Goal: Task Accomplishment & Management: Manage account settings

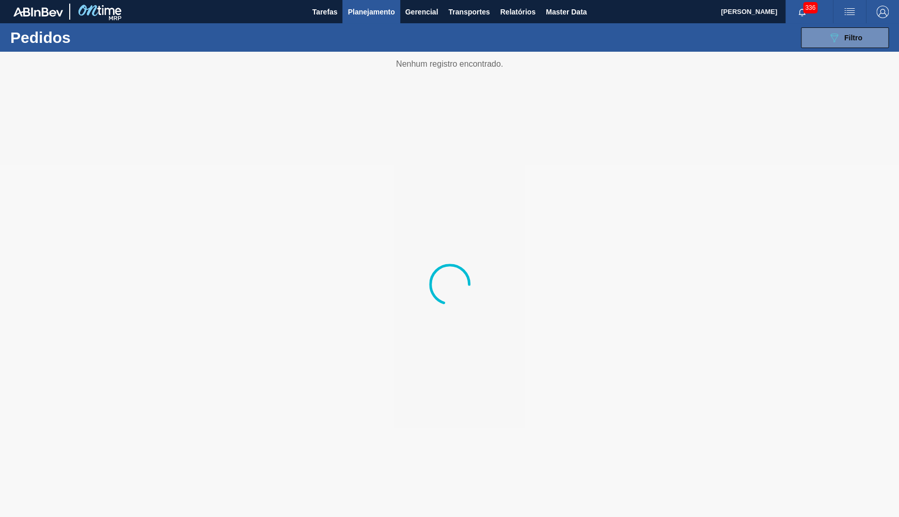
click at [364, 18] on span "Planejamento" at bounding box center [371, 12] width 47 height 12
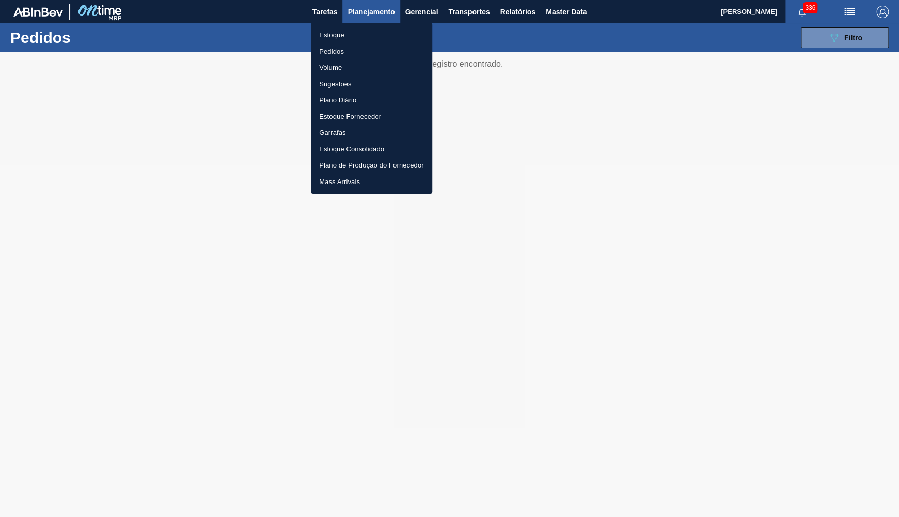
click at [340, 33] on li "Estoque" at bounding box center [371, 35] width 121 height 17
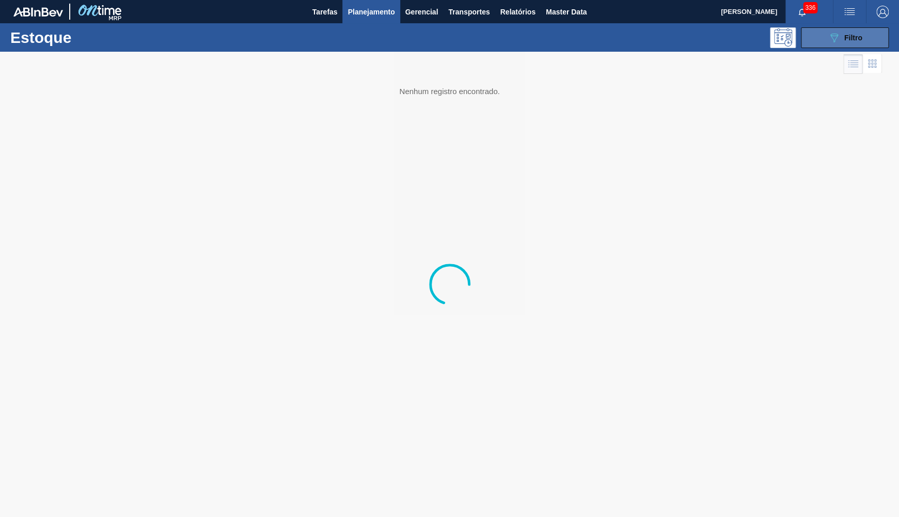
click at [833, 43] on icon "089F7B8B-B2A5-4AFE-B5C0-19BA573D28AC" at bounding box center [834, 38] width 12 height 12
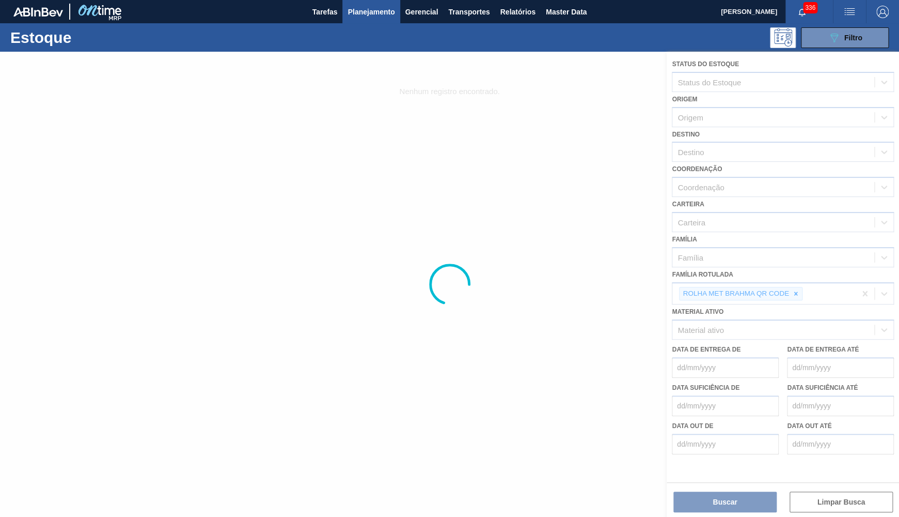
click at [789, 279] on div at bounding box center [449, 284] width 899 height 465
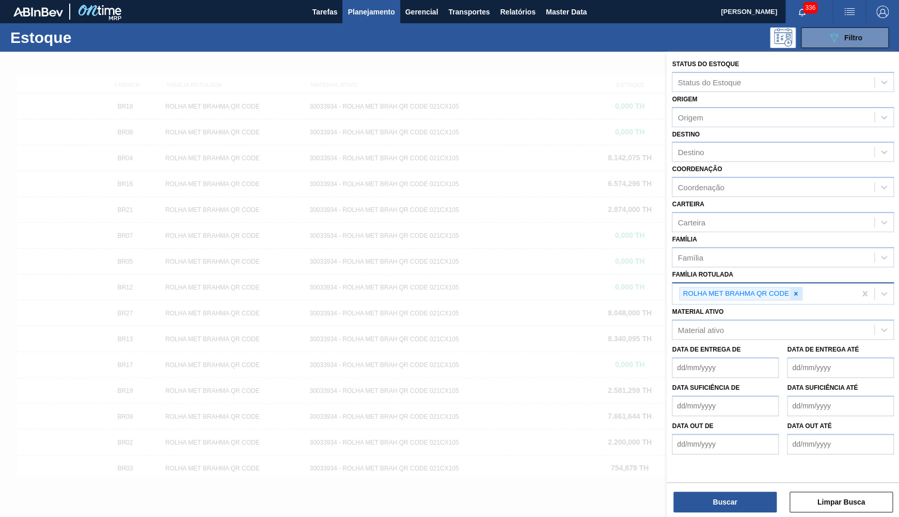
click at [798, 290] on icon at bounding box center [795, 293] width 7 height 7
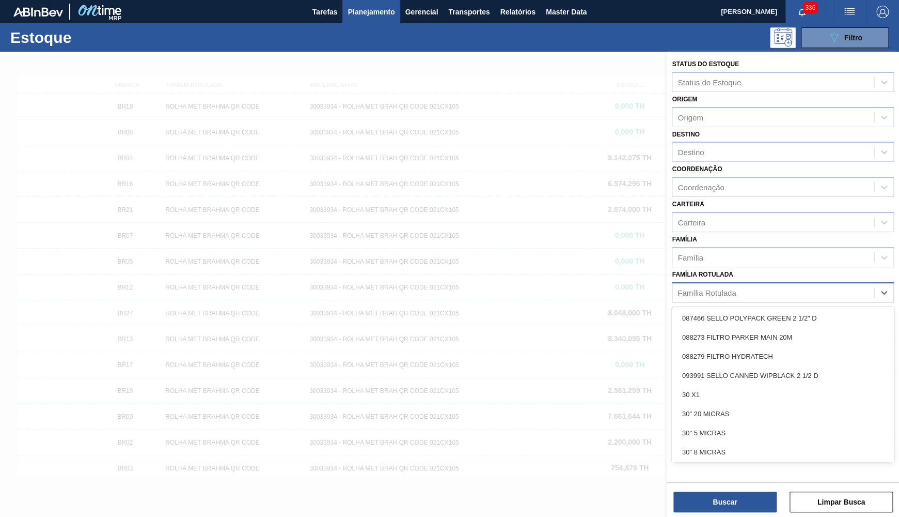
click at [806, 297] on div "option ROLHA MET BRAHMA QR CODE, deselected. option 087466 SELLO POLYPACK GREEN…" at bounding box center [783, 292] width 222 height 20
paste Rotulada "30005589"
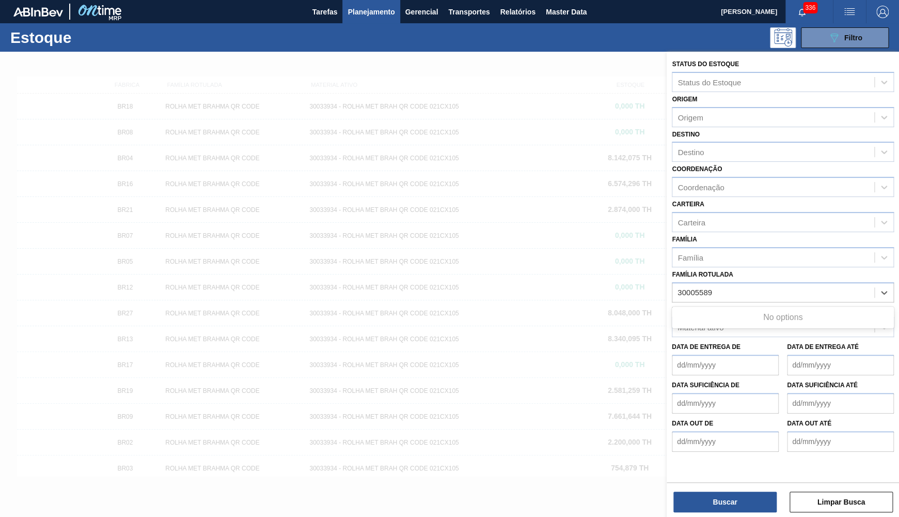
type Rotulada "30005589"
click at [732, 272] on div "Família Rotulada option ROLHA MET BRAHMA QR CODE, deselected. Use Up and Down t…" at bounding box center [783, 284] width 222 height 35
click at [722, 320] on div "Material ativo" at bounding box center [774, 327] width 202 height 15
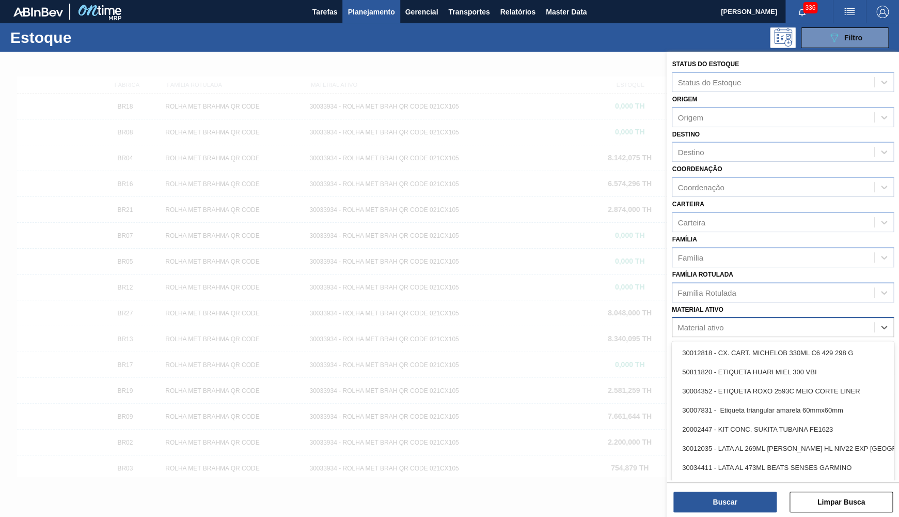
paste ativo "30005589"
type ativo "30005589"
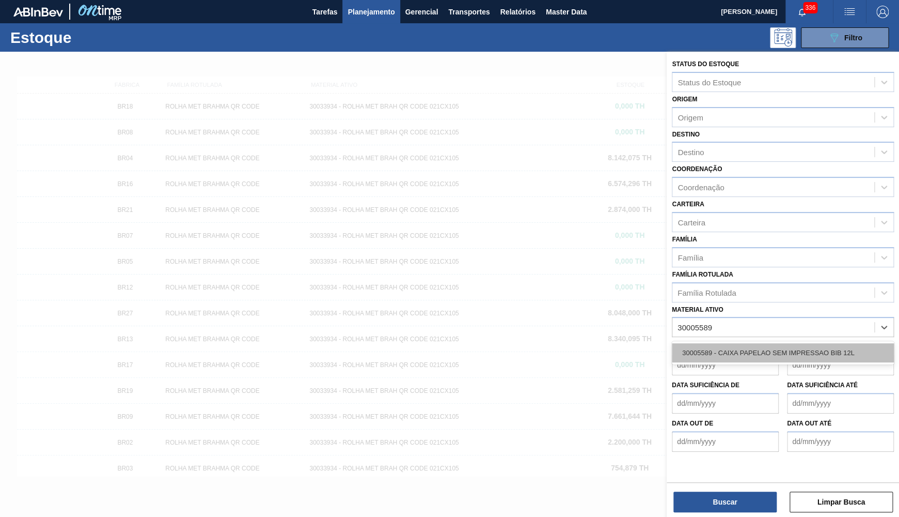
click at [721, 343] on div "30005589 - CAIXA PAPELAO SEM IMPRESSAO BIB 12L" at bounding box center [783, 352] width 222 height 19
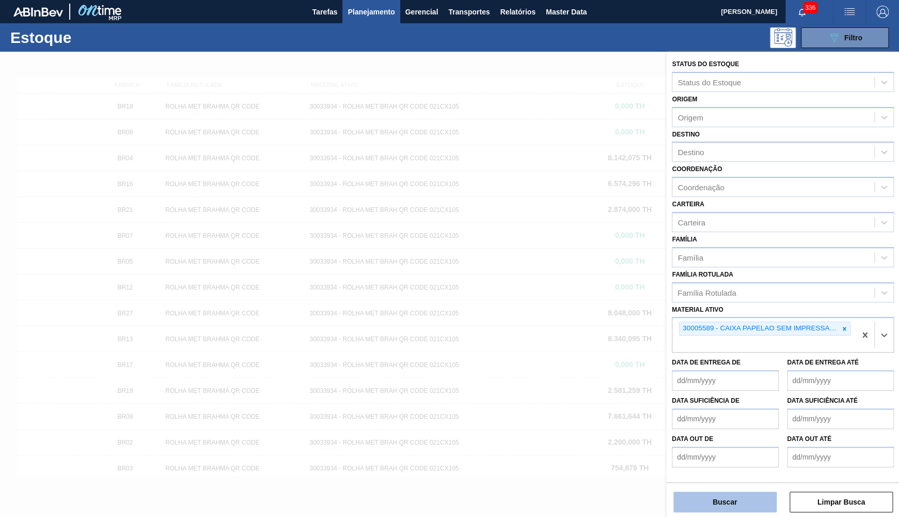
click at [723, 501] on button "Buscar" at bounding box center [725, 501] width 103 height 21
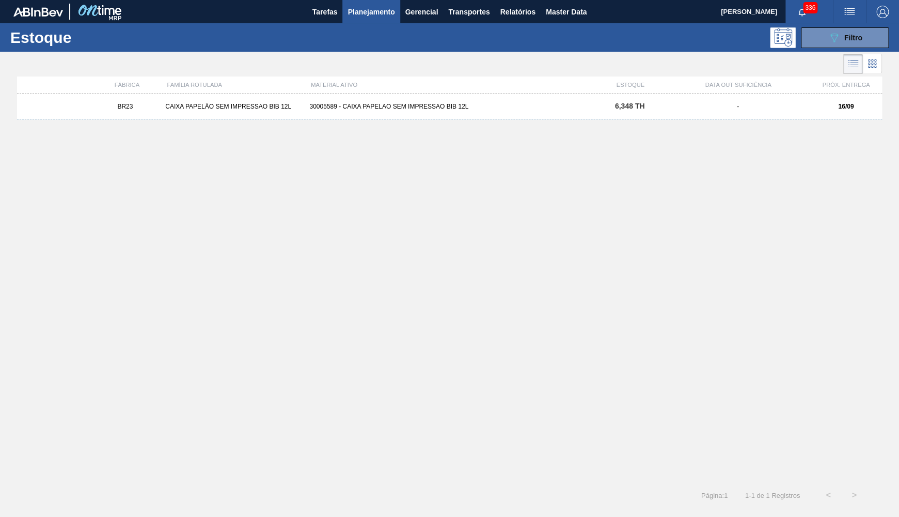
click at [429, 120] on div "BR23 CAIXA PAPELÃO SEM IMPRESSAO BIB 12L 30005589 - CAIXA PAPELAO SEM IMPRESSAO…" at bounding box center [449, 285] width 865 height 382
click at [444, 103] on div "30005589 - CAIXA PAPELAO SEM IMPRESSAO BIB 12L" at bounding box center [449, 106] width 288 height 7
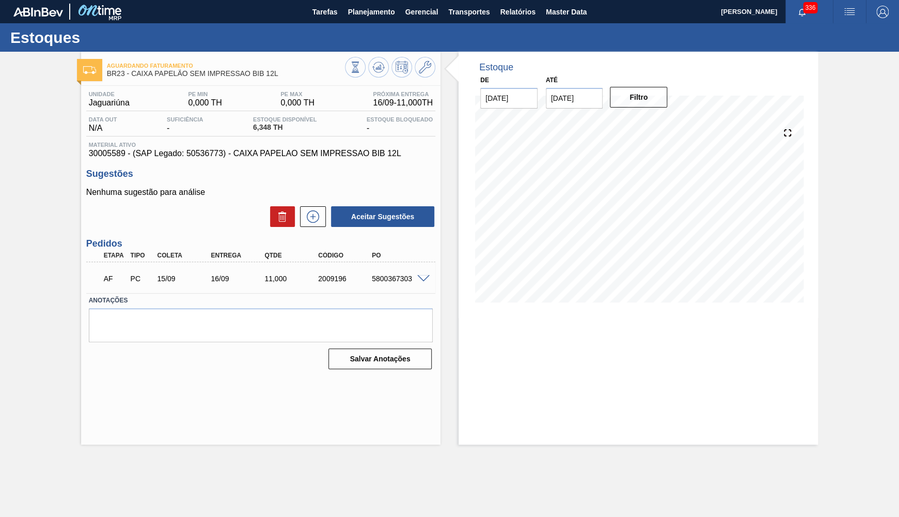
click at [272, 282] on div "11,000" at bounding box center [291, 278] width 59 height 8
click at [350, 19] on button "Planejamento" at bounding box center [371, 11] width 57 height 23
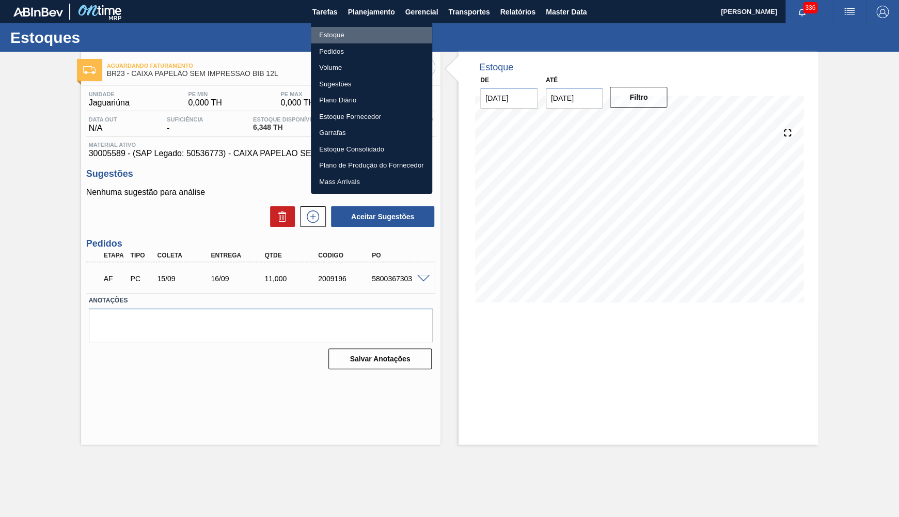
click at [347, 27] on li "Estoque" at bounding box center [371, 35] width 121 height 17
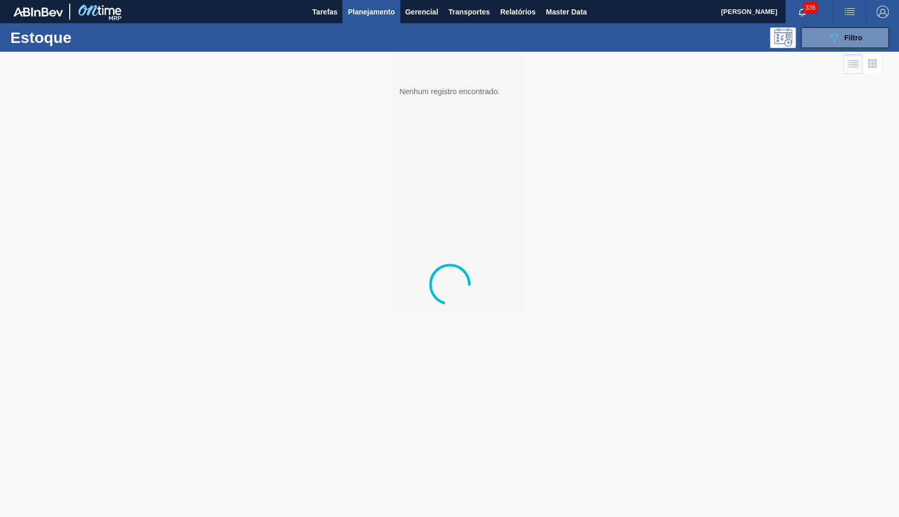
click at [845, 56] on div at bounding box center [449, 284] width 899 height 465
click at [838, 33] on icon "089F7B8B-B2A5-4AFE-B5C0-19BA573D28AC" at bounding box center [834, 38] width 12 height 12
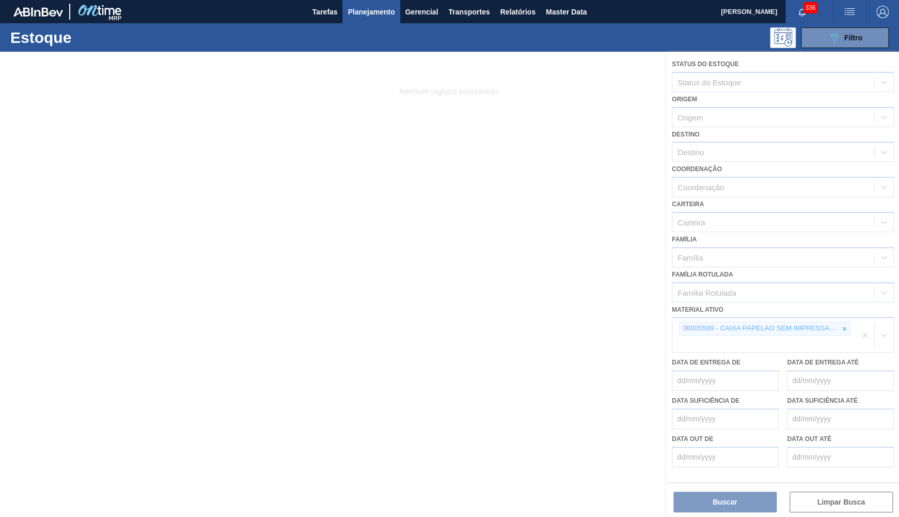
click at [846, 320] on div at bounding box center [449, 284] width 899 height 465
click at [843, 318] on div at bounding box center [449, 284] width 899 height 465
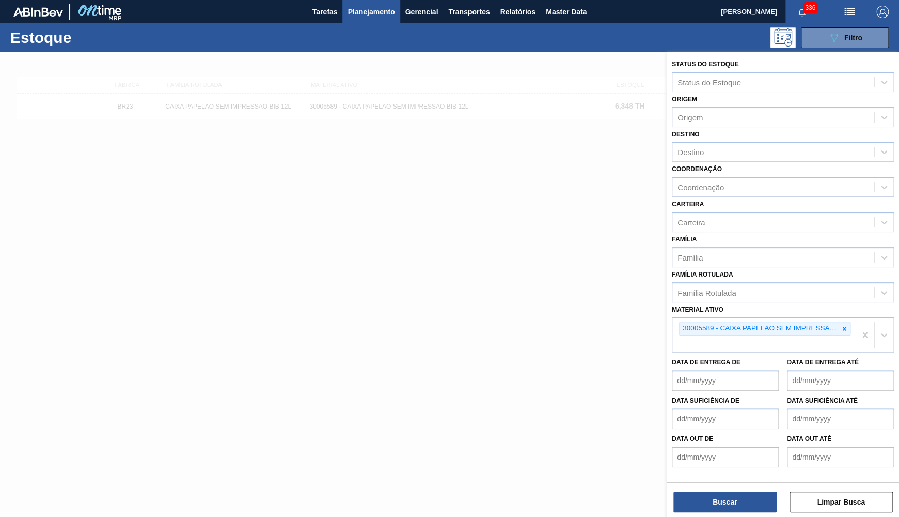
click at [843, 325] on icon at bounding box center [844, 328] width 7 height 7
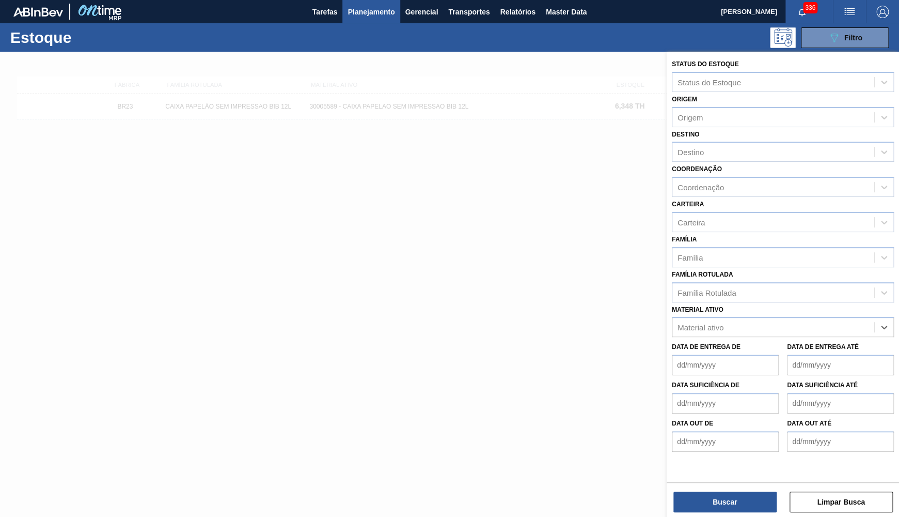
paste ativo "30009071"
type ativo "30009071"
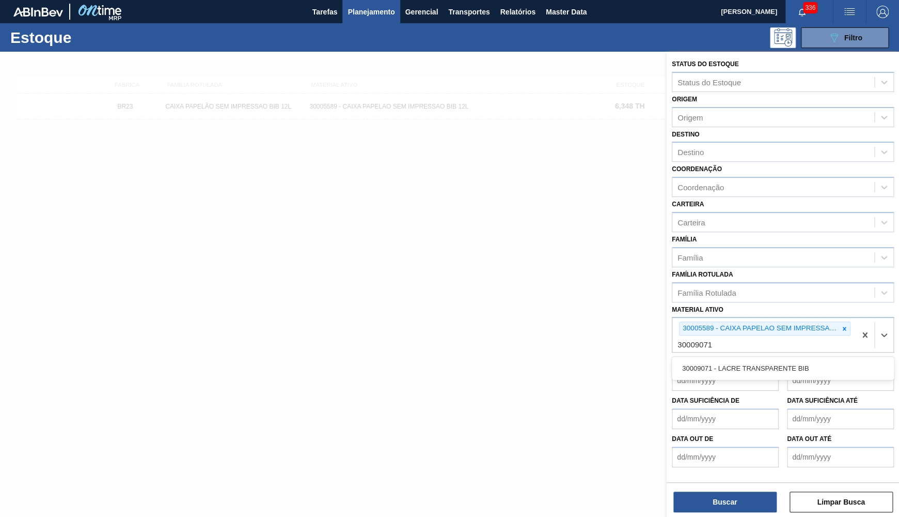
click at [801, 368] on div "30009071 - LACRE TRANSPARENTE BIB" at bounding box center [783, 367] width 222 height 23
click at [795, 359] on div "30009071 - LACRE TRANSPARENTE BIB" at bounding box center [783, 368] width 222 height 19
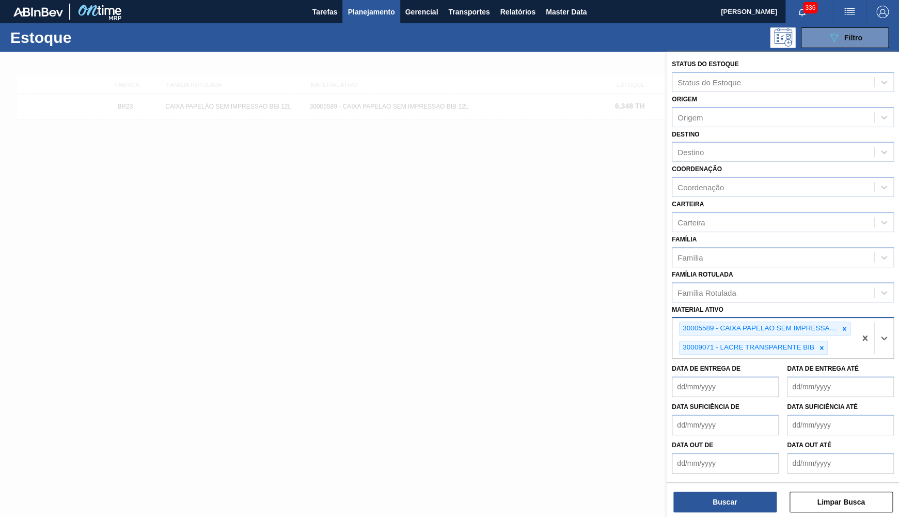
click at [846, 323] on div "30005589 - CAIXA PAPELAO SEM IMPRESSAO BIB 12L" at bounding box center [765, 328] width 172 height 14
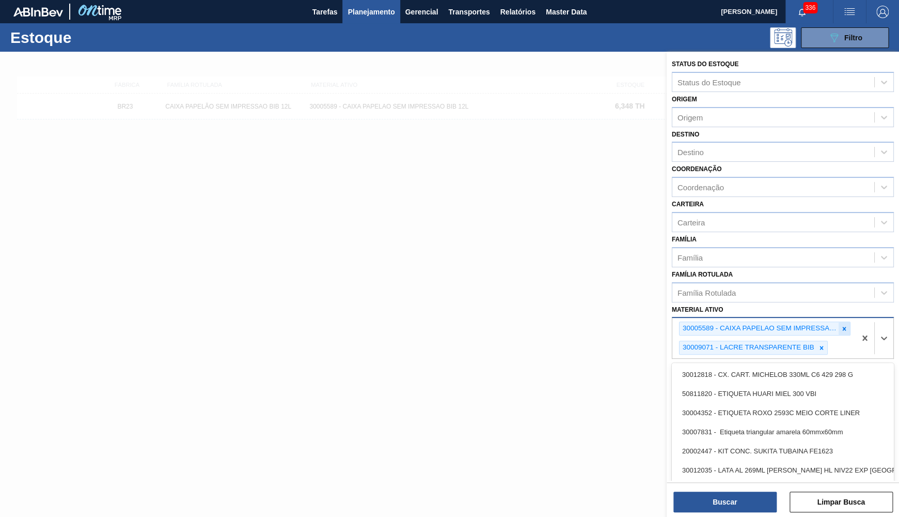
click at [849, 322] on div at bounding box center [844, 328] width 11 height 13
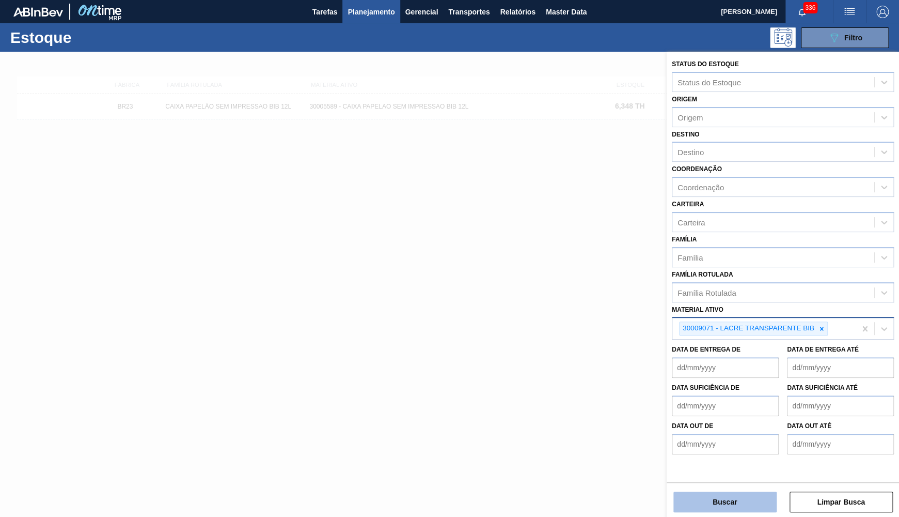
click at [727, 505] on button "Buscar" at bounding box center [725, 501] width 103 height 21
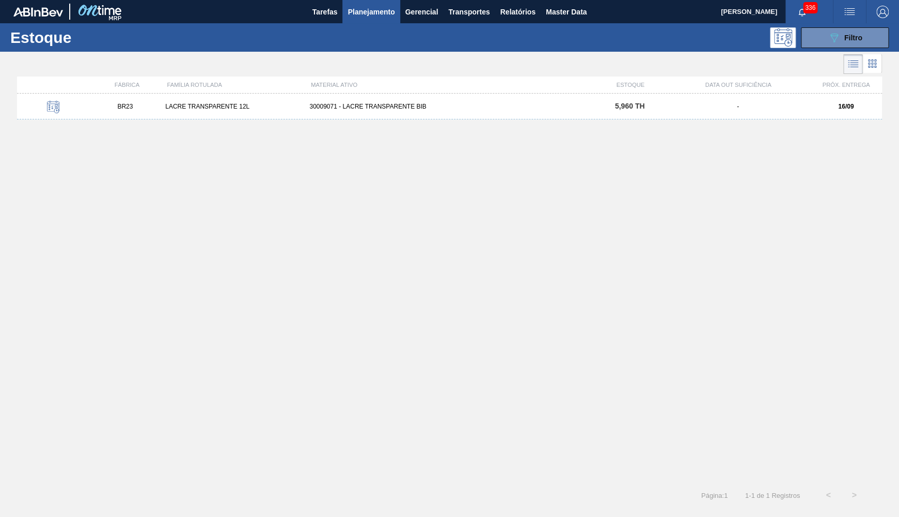
click at [245, 114] on div "BR23 LACRE TRANSPARENTE 12L 30009071 - LACRE TRANSPARENTE BIB 5,960 TH - 16/09" at bounding box center [449, 107] width 865 height 26
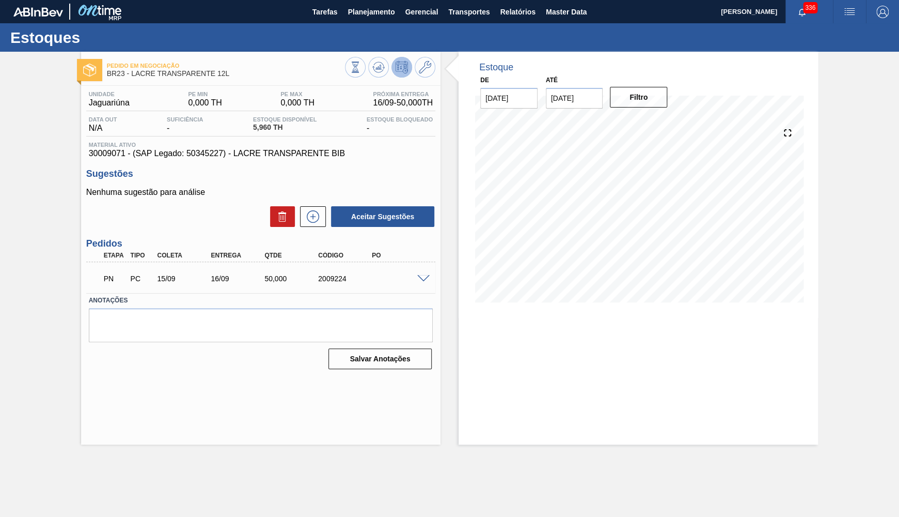
click at [419, 273] on div "PN PC 15/09 16/09 50,000 2009224" at bounding box center [260, 278] width 349 height 26
click at [421, 273] on div "PN PC 15/09 16/09 50,000 2009224" at bounding box center [260, 278] width 349 height 26
click at [417, 282] on div "PN PC 15/09 16/09 50,000 2009224" at bounding box center [258, 277] width 322 height 21
click at [422, 274] on div at bounding box center [425, 278] width 21 height 8
click at [419, 277] on span at bounding box center [423, 279] width 12 height 8
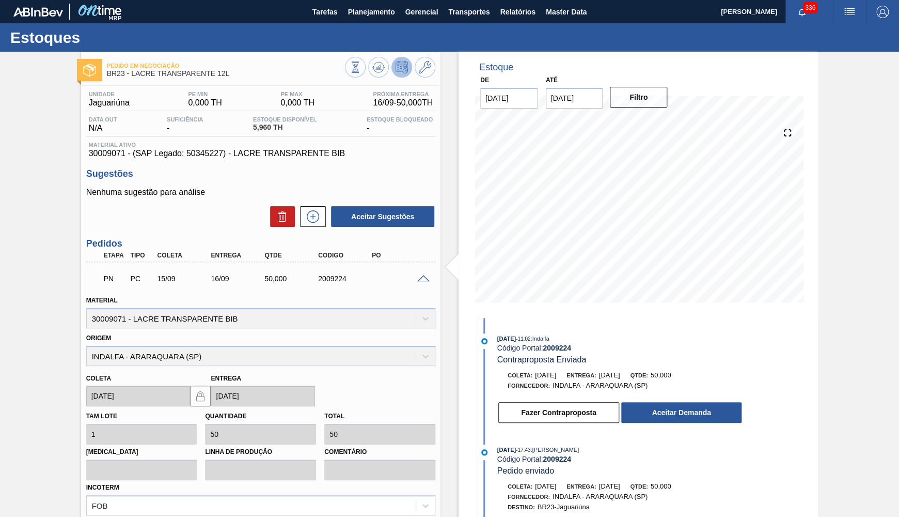
click at [672, 372] on span "50,000" at bounding box center [661, 375] width 21 height 8
click at [516, 364] on div "Contraproposta Enviada" at bounding box center [541, 359] width 89 height 10
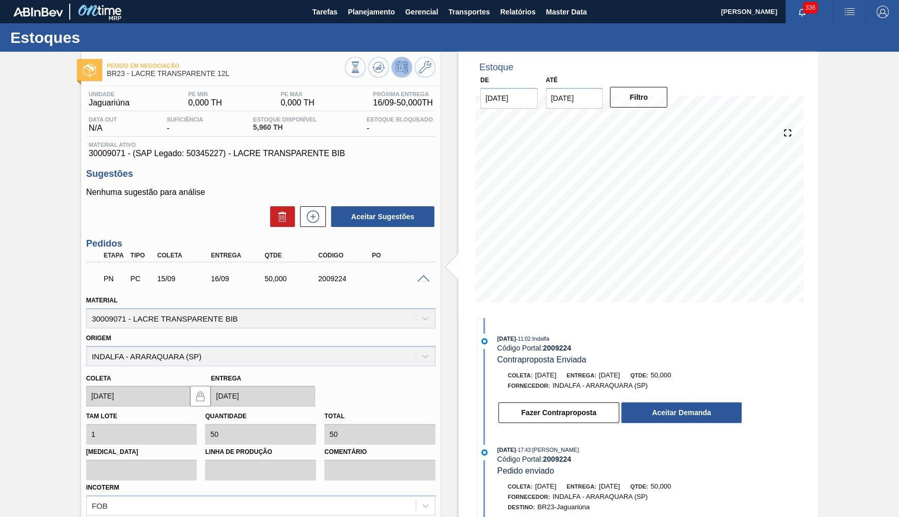
click at [516, 364] on div "Contraproposta Enviada" at bounding box center [541, 359] width 89 height 10
click at [696, 413] on button "Aceitar Demanda" at bounding box center [681, 412] width 120 height 21
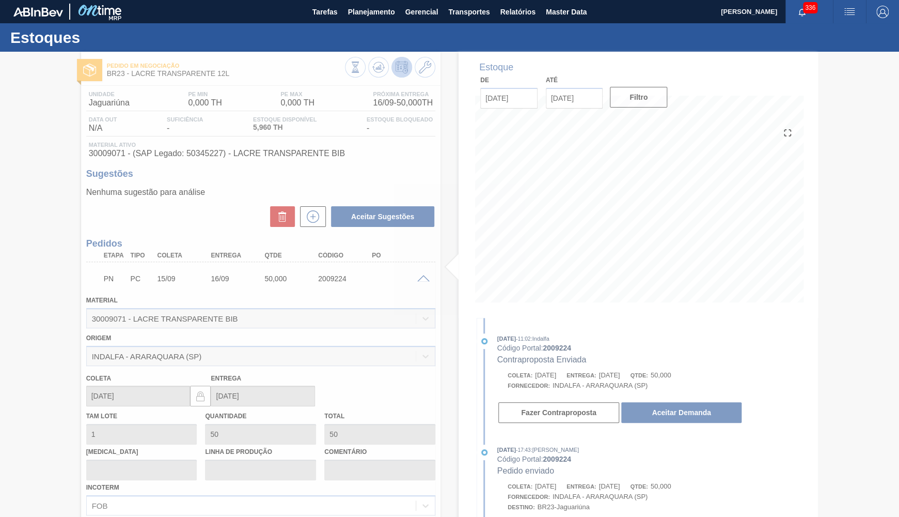
click at [374, 67] on div at bounding box center [449, 284] width 899 height 465
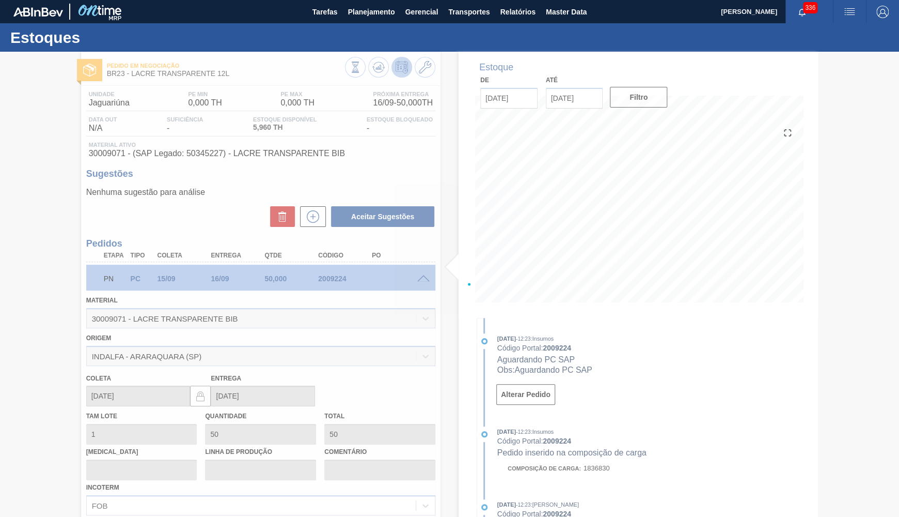
click at [373, 80] on div at bounding box center [449, 284] width 899 height 465
click at [373, 76] on div at bounding box center [449, 284] width 899 height 465
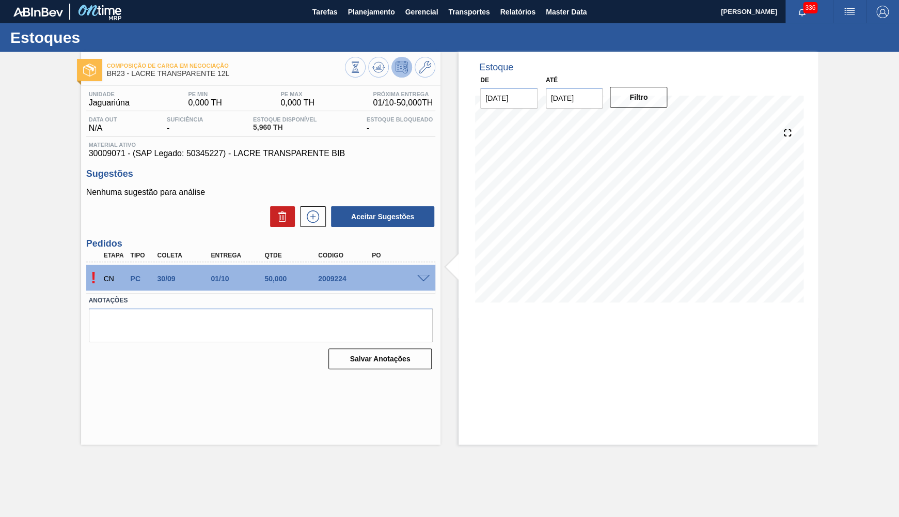
click at [434, 270] on div "! CN PC 30/09 01/10 50,000 2009224" at bounding box center [260, 278] width 349 height 26
click at [420, 282] on span at bounding box center [423, 279] width 12 height 8
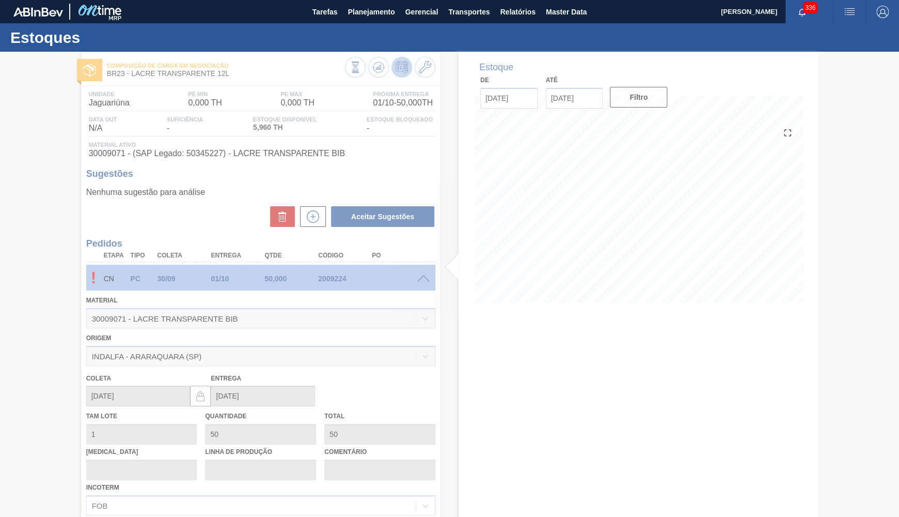
click at [225, 154] on div at bounding box center [449, 284] width 899 height 465
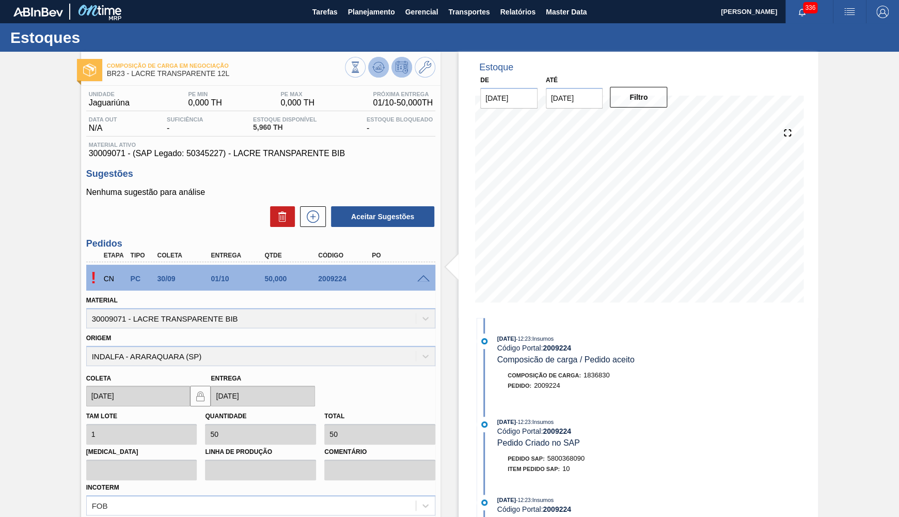
click at [374, 72] on icon at bounding box center [378, 67] width 12 height 12
